Goal: Task Accomplishment & Management: Manage account settings

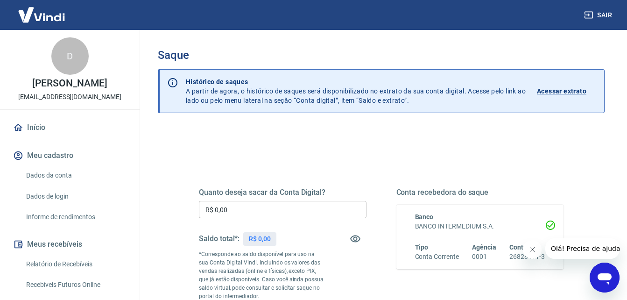
click at [532, 250] on icon "Fechar mensagem da empresa" at bounding box center [531, 249] width 7 height 7
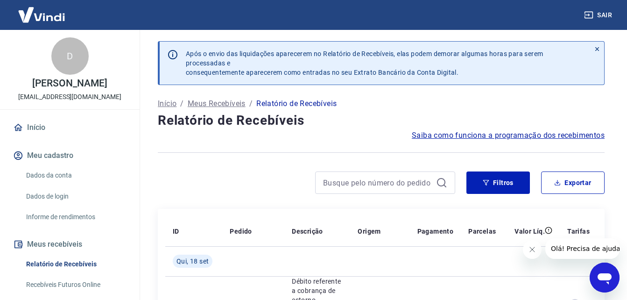
click at [532, 247] on icon "Fechar mensagem da empresa" at bounding box center [531, 249] width 7 height 7
